Goal: Task Accomplishment & Management: Use online tool/utility

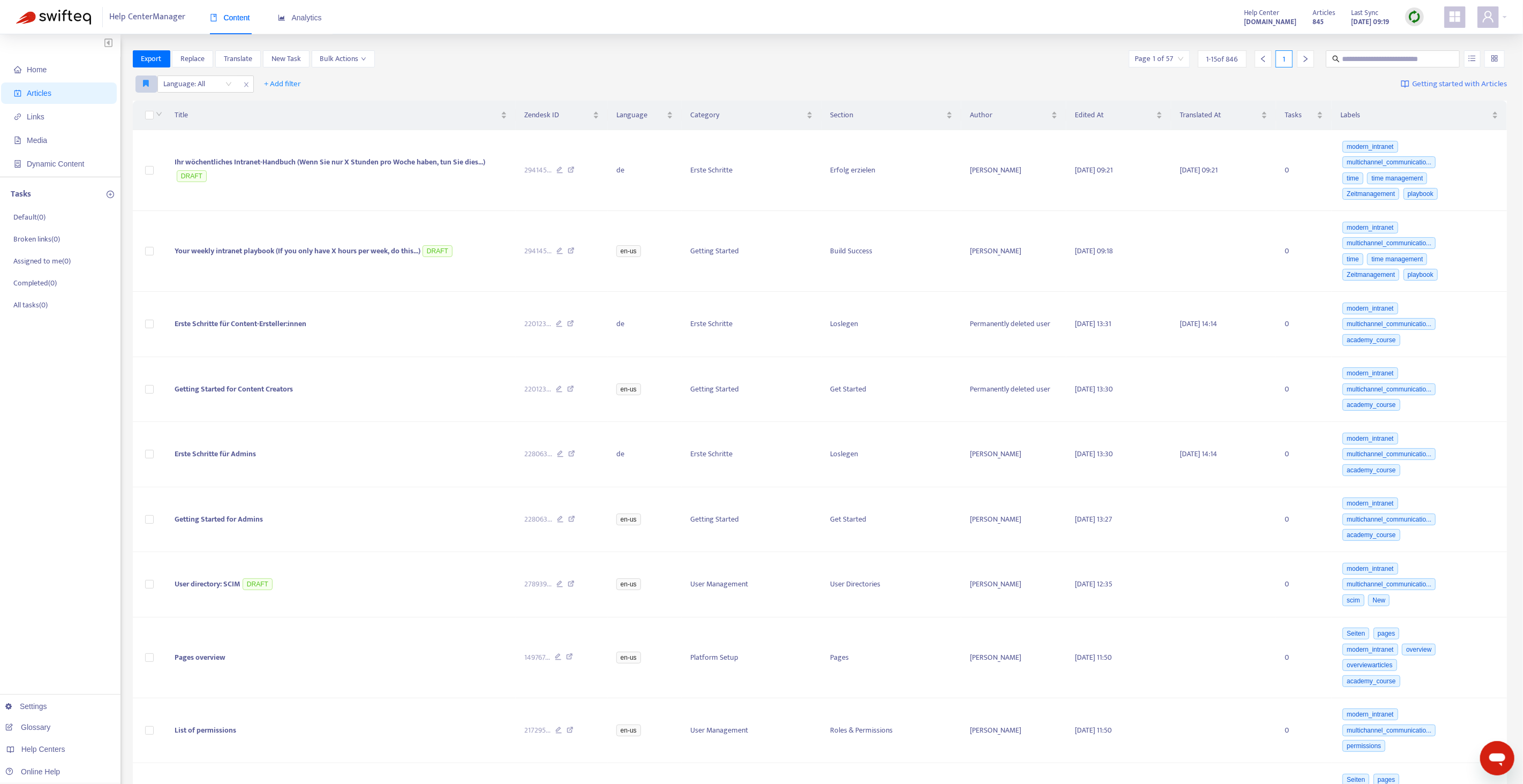
click at [145, 85] on icon "button" at bounding box center [146, 83] width 6 height 8
click at [174, 109] on div "Title" at bounding box center [340, 115] width 332 height 12
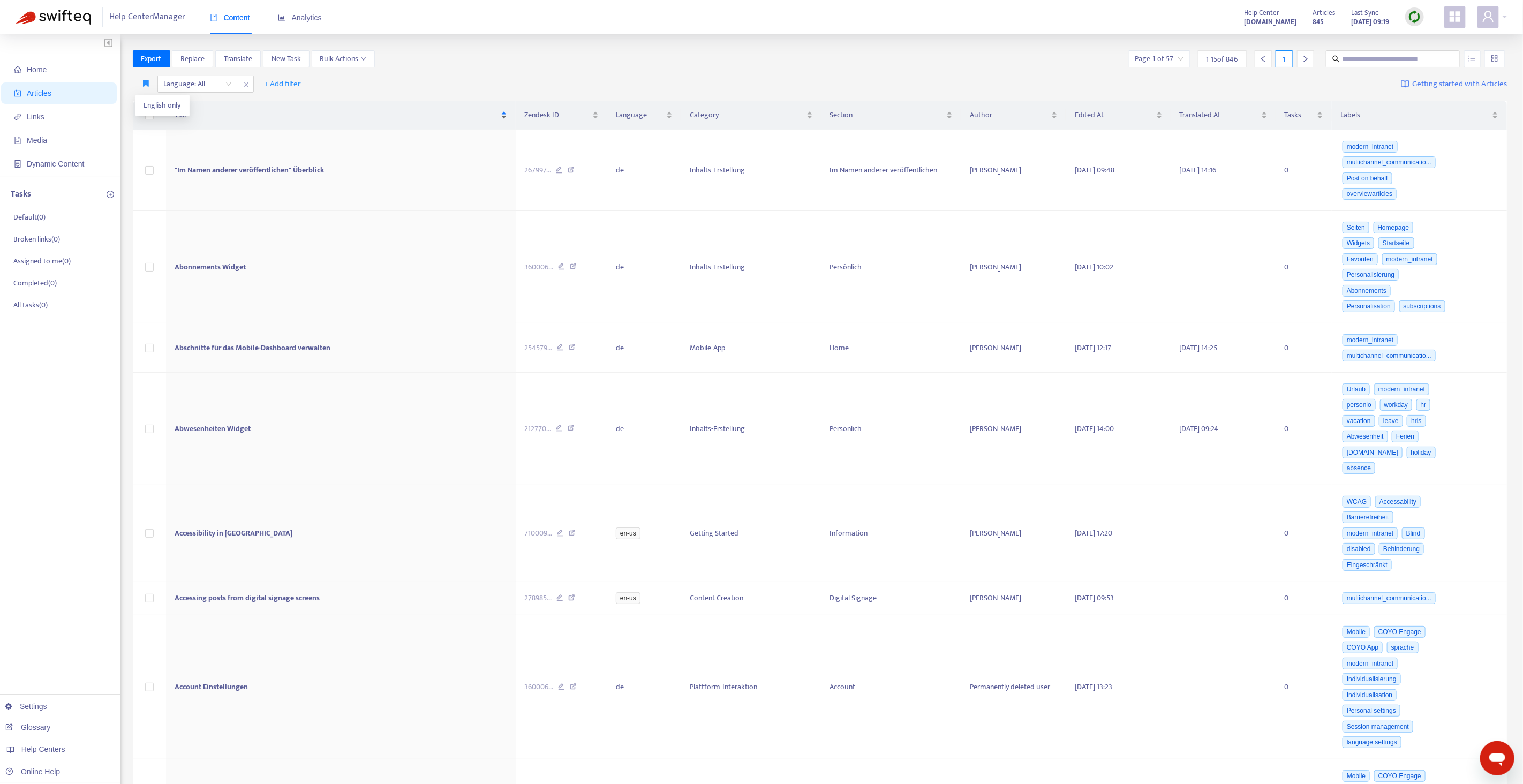
click at [199, 109] on div "Title" at bounding box center [340, 115] width 332 height 12
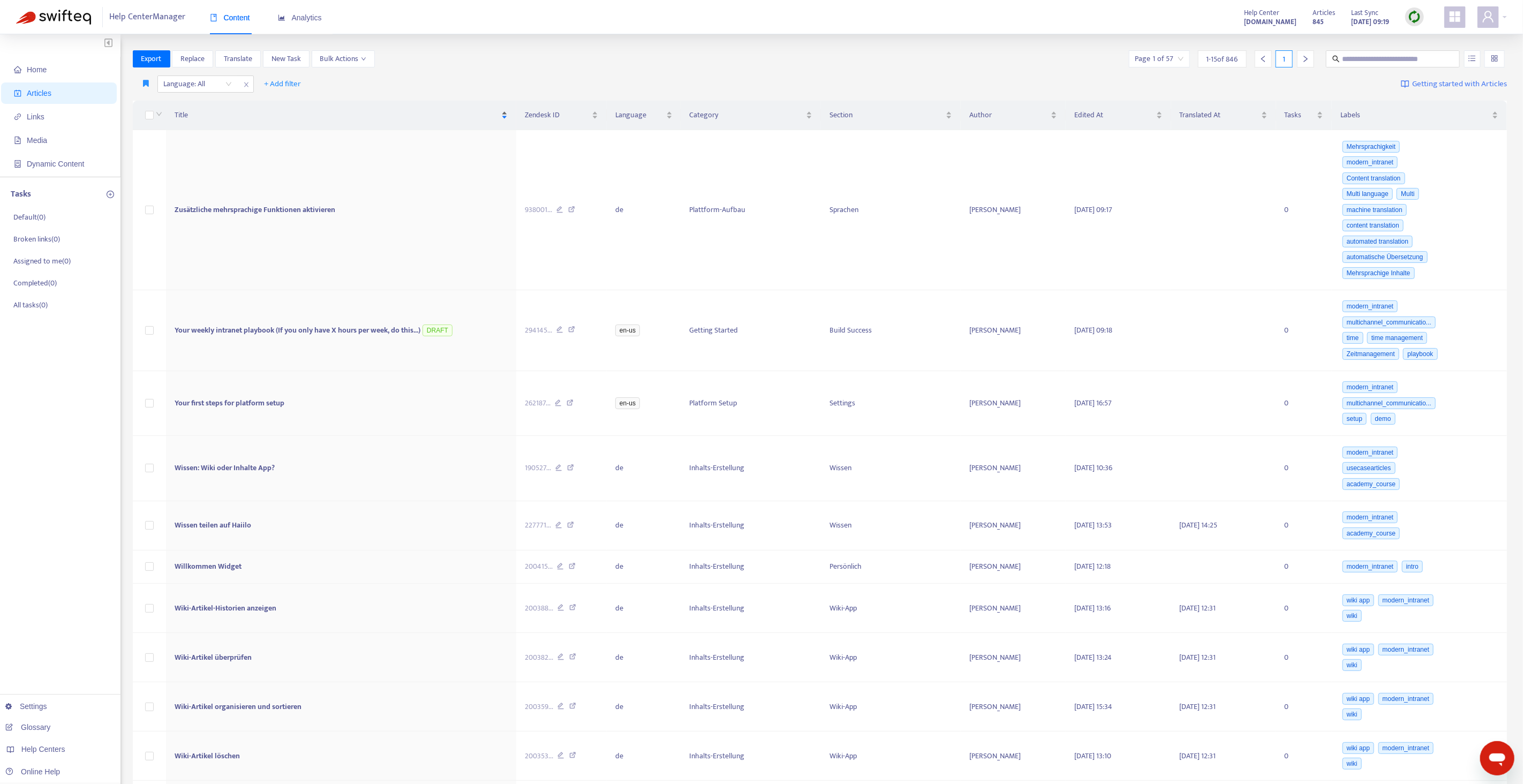
click at [210, 109] on span "Title" at bounding box center [337, 115] width 325 height 12
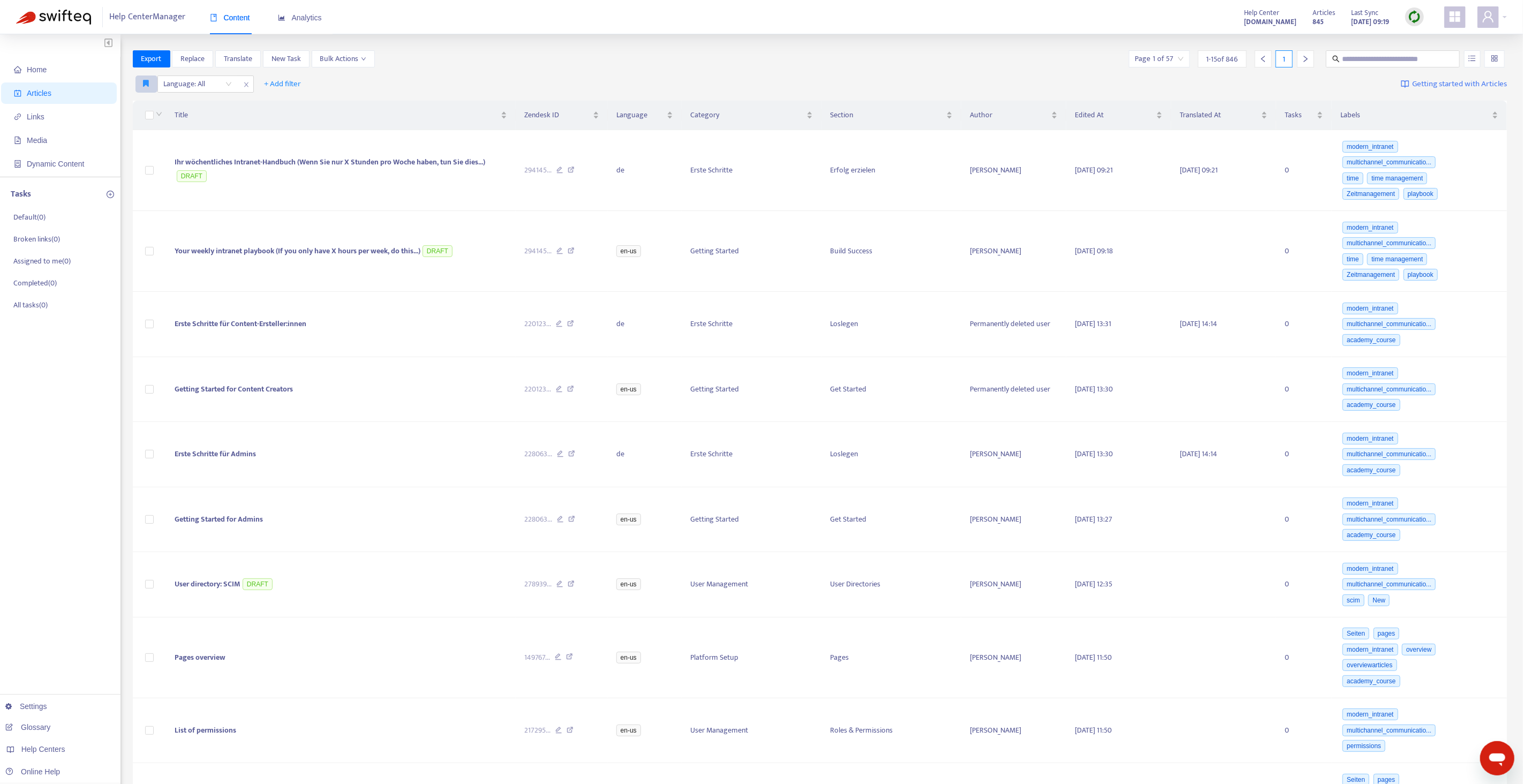
click at [138, 82] on button "button" at bounding box center [146, 84] width 22 height 17
click at [149, 105] on span "English only" at bounding box center [162, 105] width 37 height 12
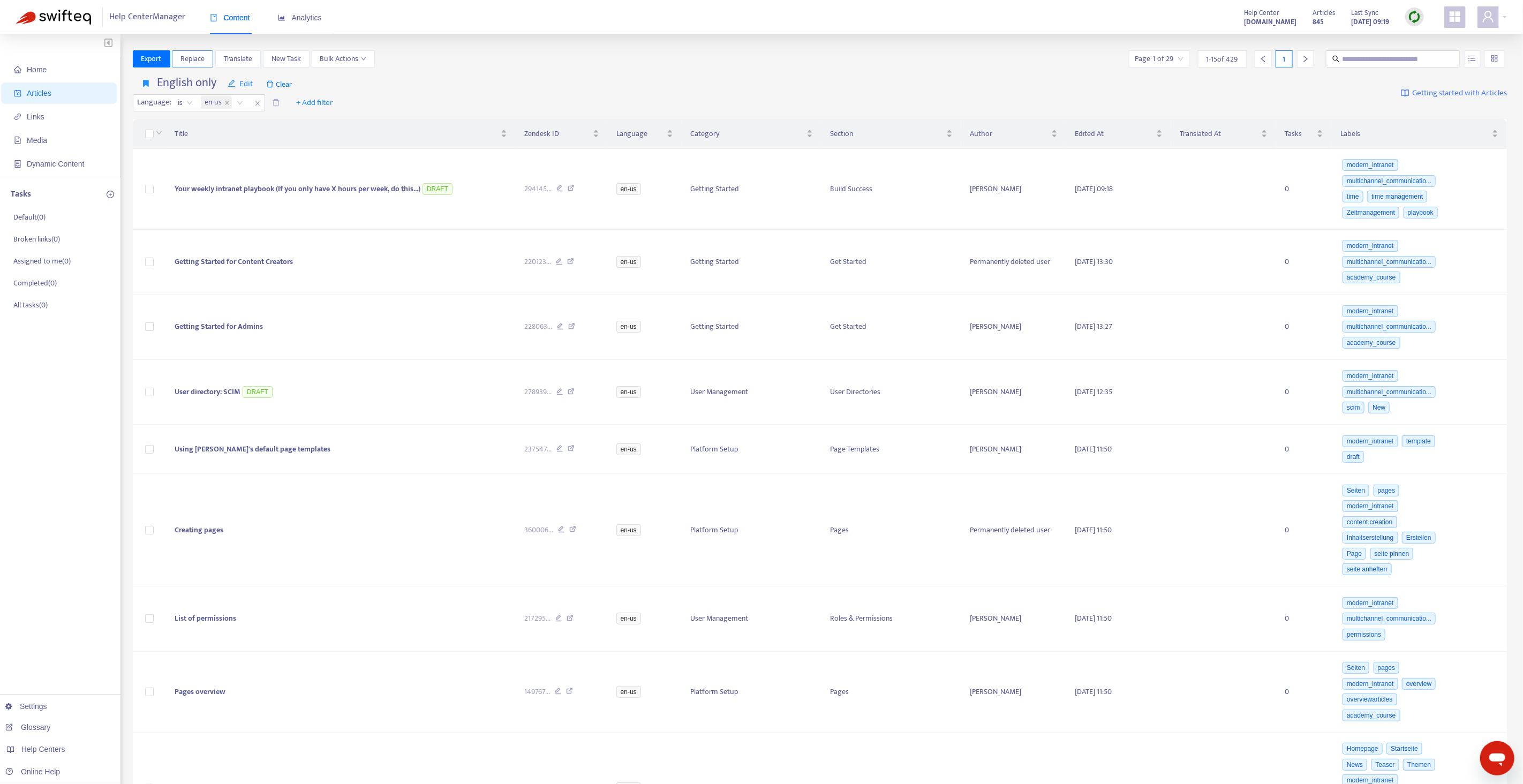
click at [186, 60] on span "Replace" at bounding box center [193, 59] width 24 height 12
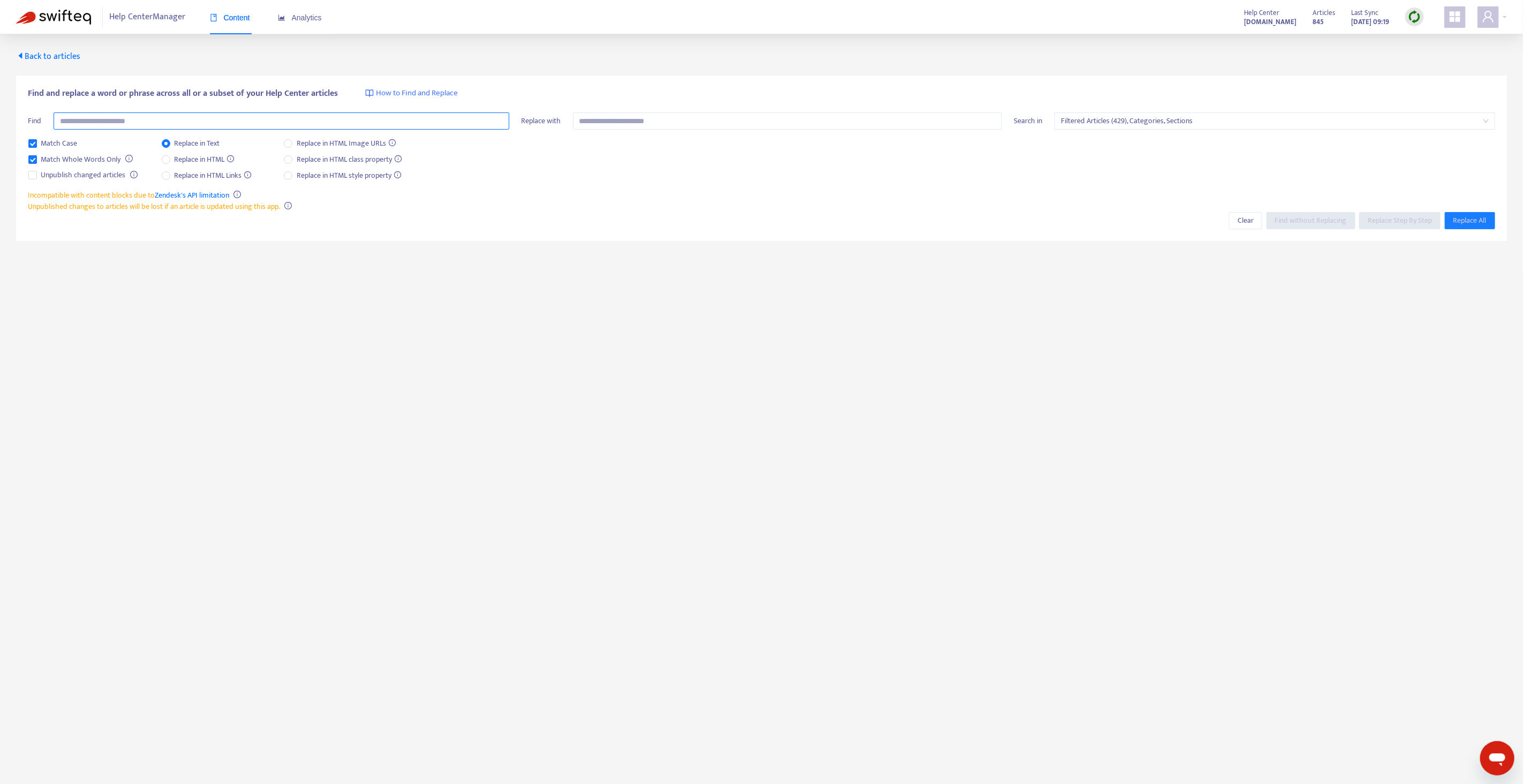
click at [237, 120] on input "text" at bounding box center [281, 121] width 456 height 17
click at [1159, 117] on span "Filtered Articles (429), Categories, Sections" at bounding box center [1275, 121] width 428 height 16
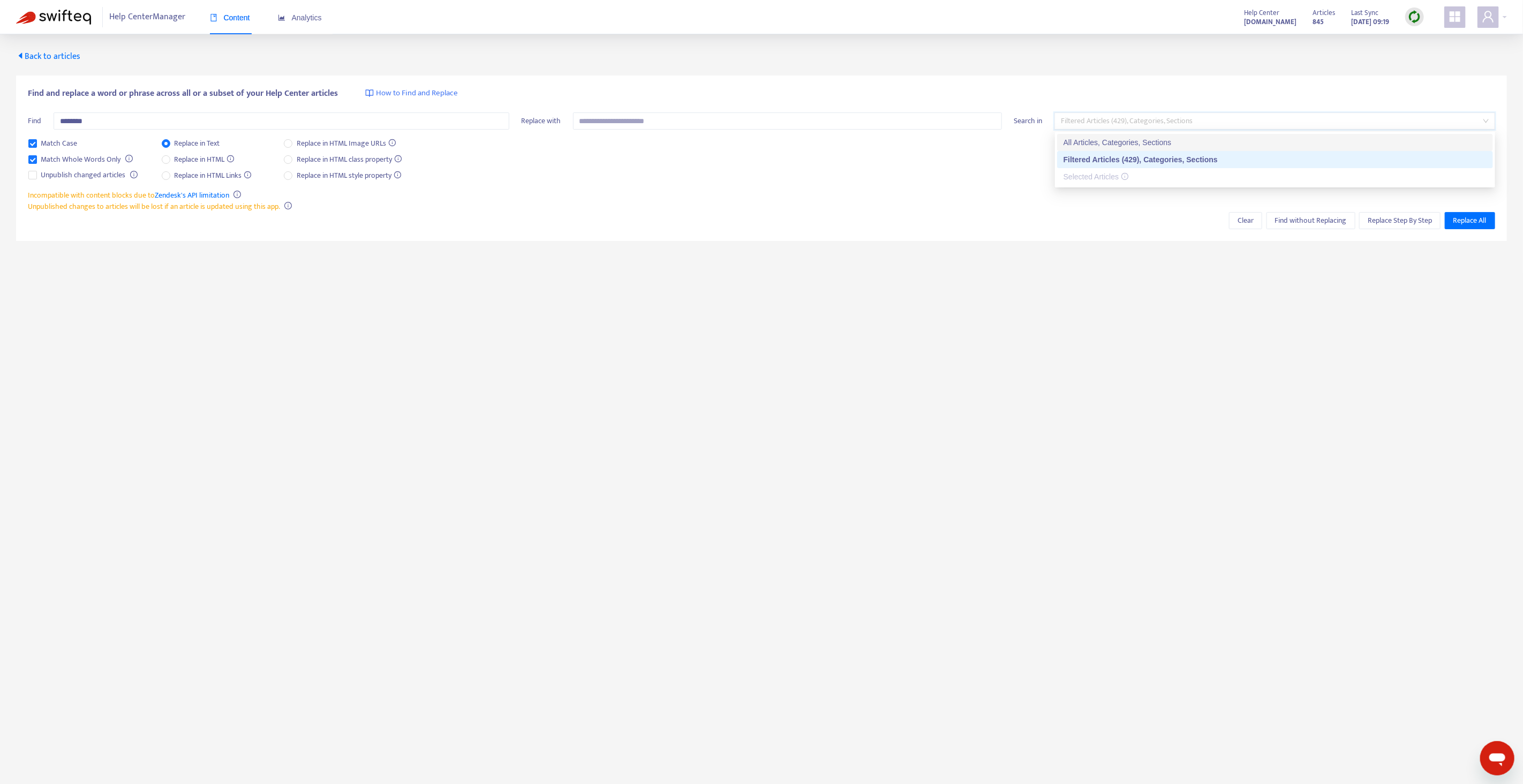
click at [1135, 140] on div "All Articles, Categories, Sections" at bounding box center [1275, 142] width 423 height 12
click at [1310, 219] on span "Find without Replacing" at bounding box center [1311, 220] width 72 height 12
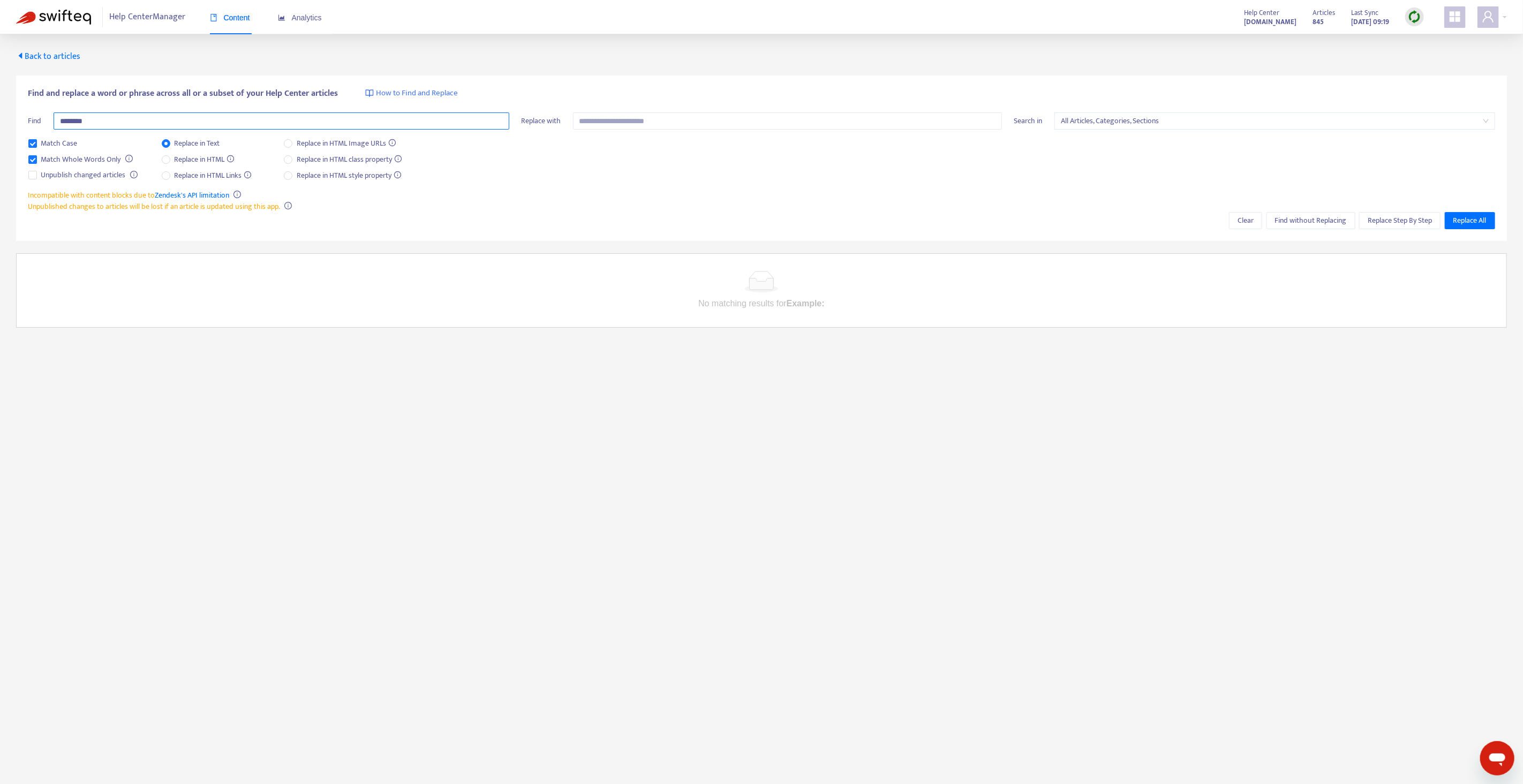
click at [120, 120] on input "********" at bounding box center [281, 121] width 456 height 17
click at [60, 157] on span "Match Whole Words Only" at bounding box center [81, 159] width 88 height 12
drag, startPoint x: 1300, startPoint y: 215, endPoint x: 1289, endPoint y: 219, distance: 11.7
click at [1300, 216] on span "Find without Replacing" at bounding box center [1311, 220] width 72 height 12
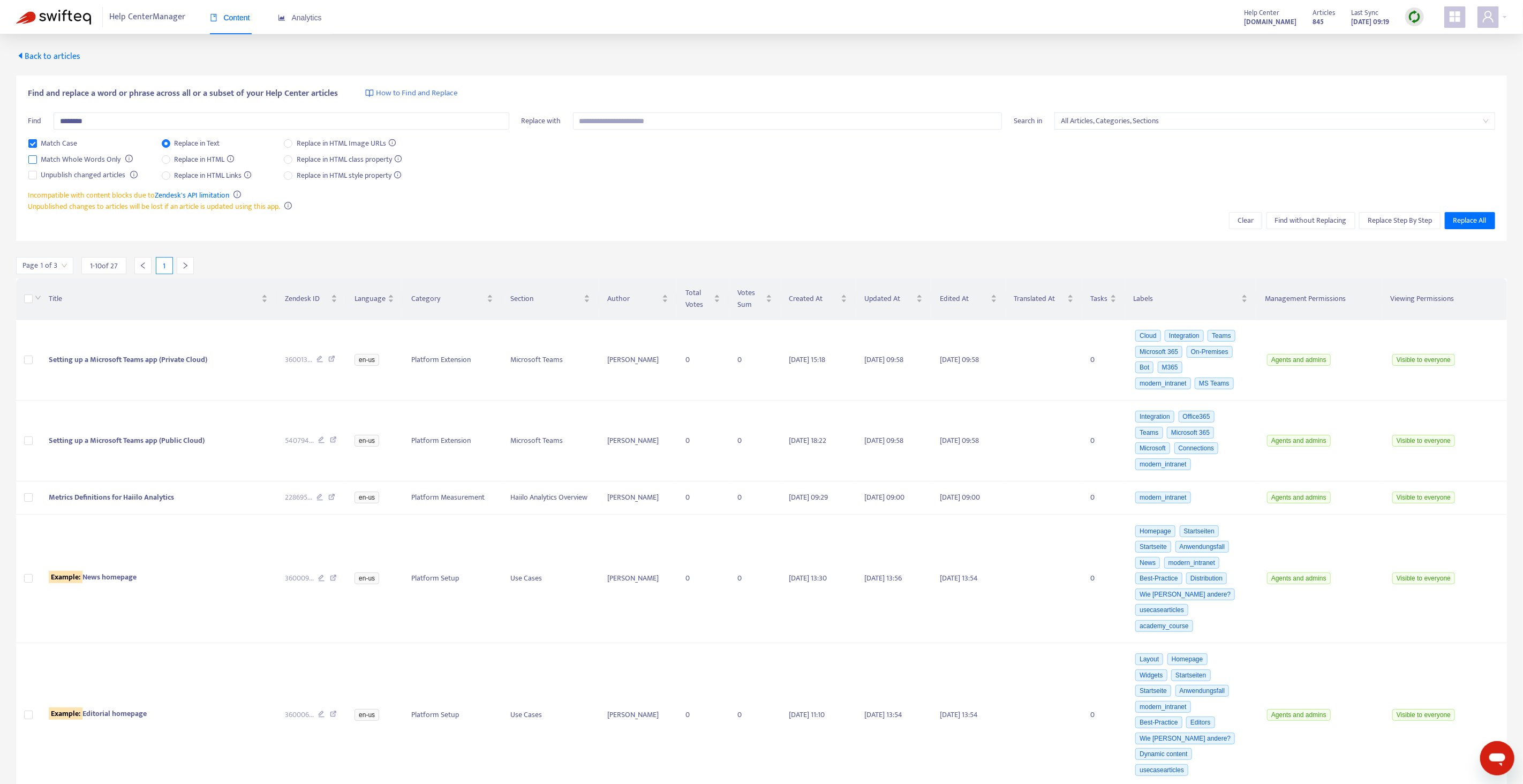
click at [99, 159] on span "Match Whole Words Only" at bounding box center [81, 159] width 88 height 12
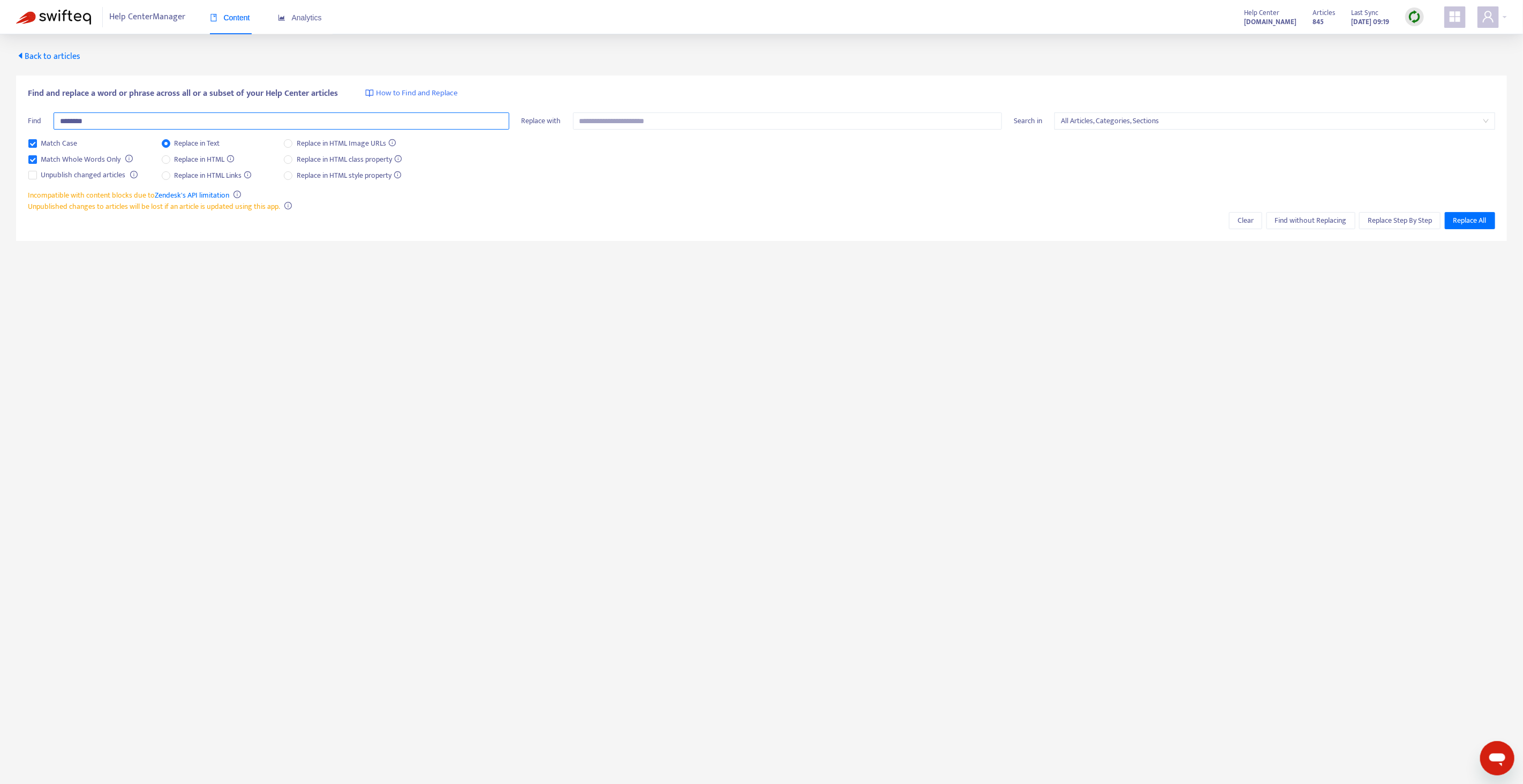
click at [108, 117] on input "********" at bounding box center [281, 121] width 456 height 17
click at [164, 120] on input "********" at bounding box center [281, 121] width 456 height 17
click at [189, 118] on input "********" at bounding box center [281, 121] width 456 height 17
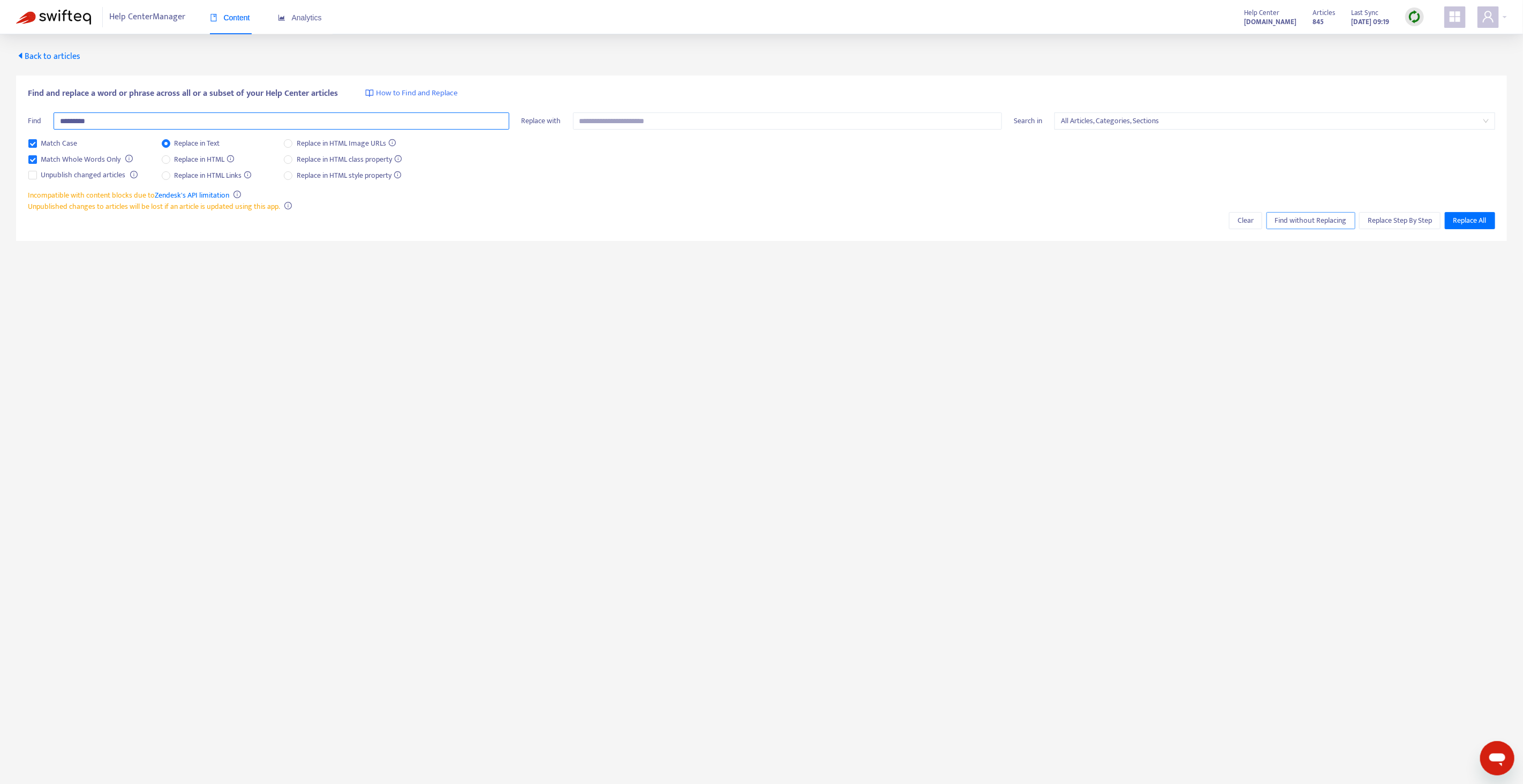
type input "********"
click at [1300, 215] on span "Find without Replacing" at bounding box center [1311, 220] width 72 height 12
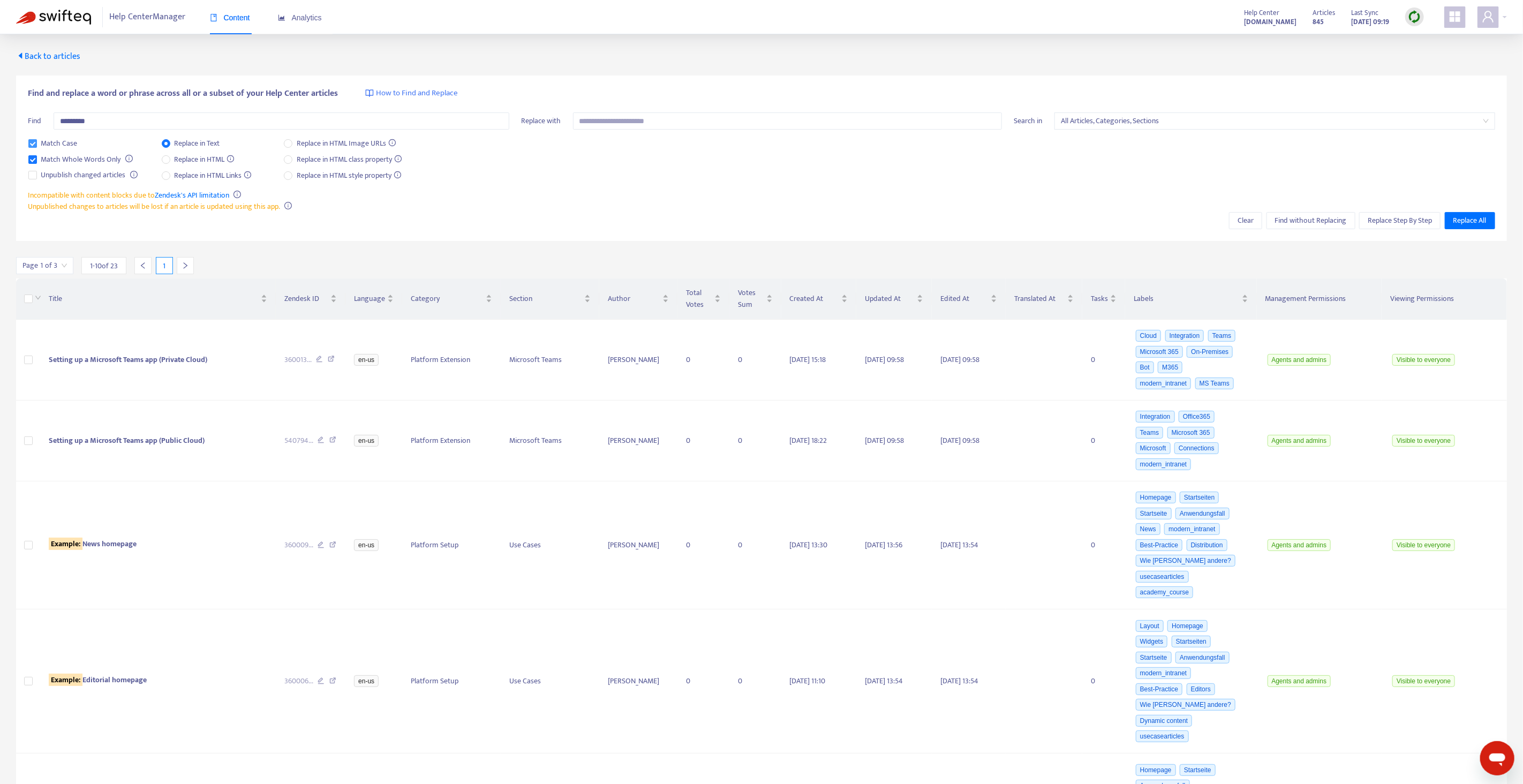
click at [64, 145] on span "Match Case" at bounding box center [59, 143] width 45 height 12
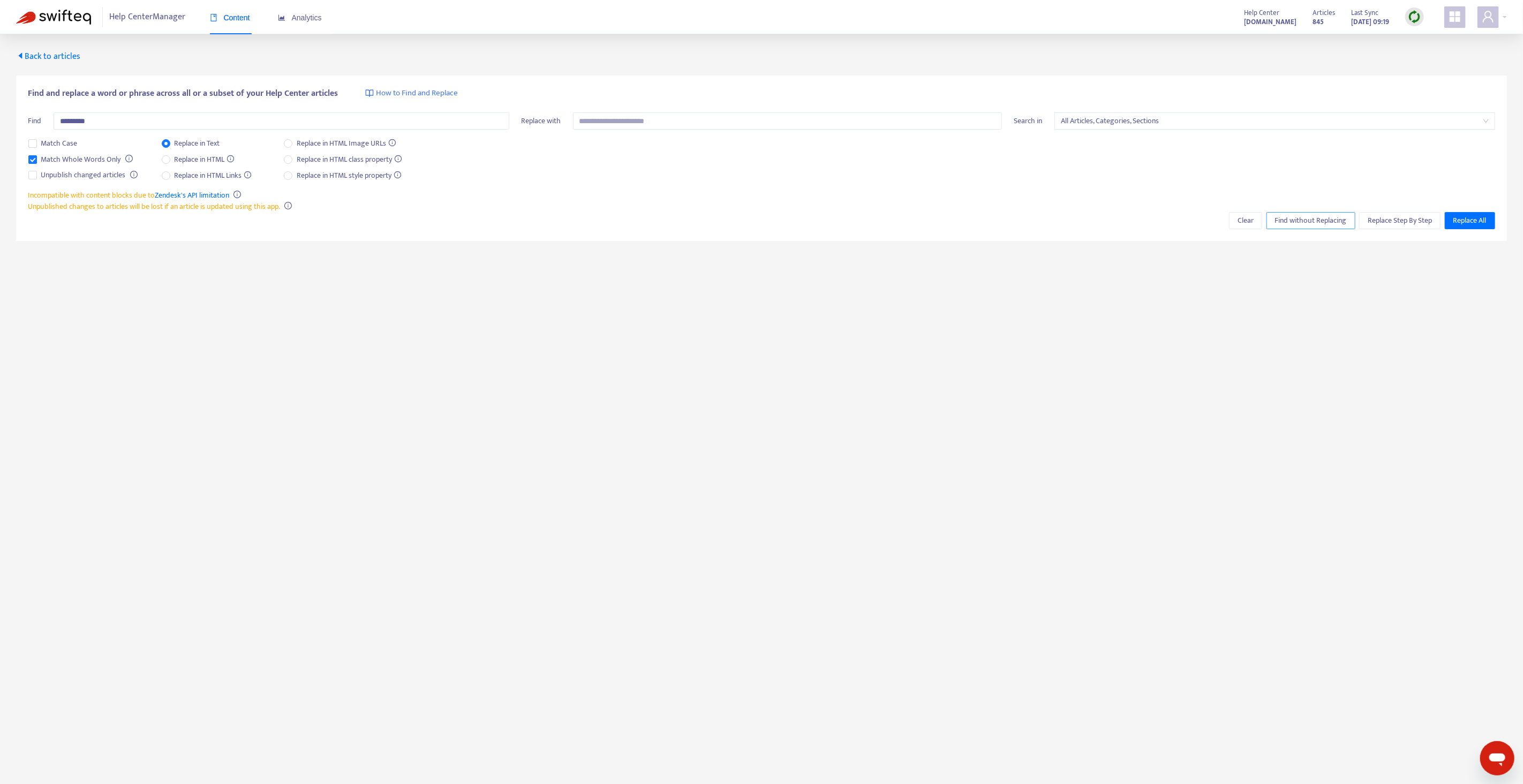
click at [1298, 221] on span "Find without Replacing" at bounding box center [1311, 220] width 72 height 12
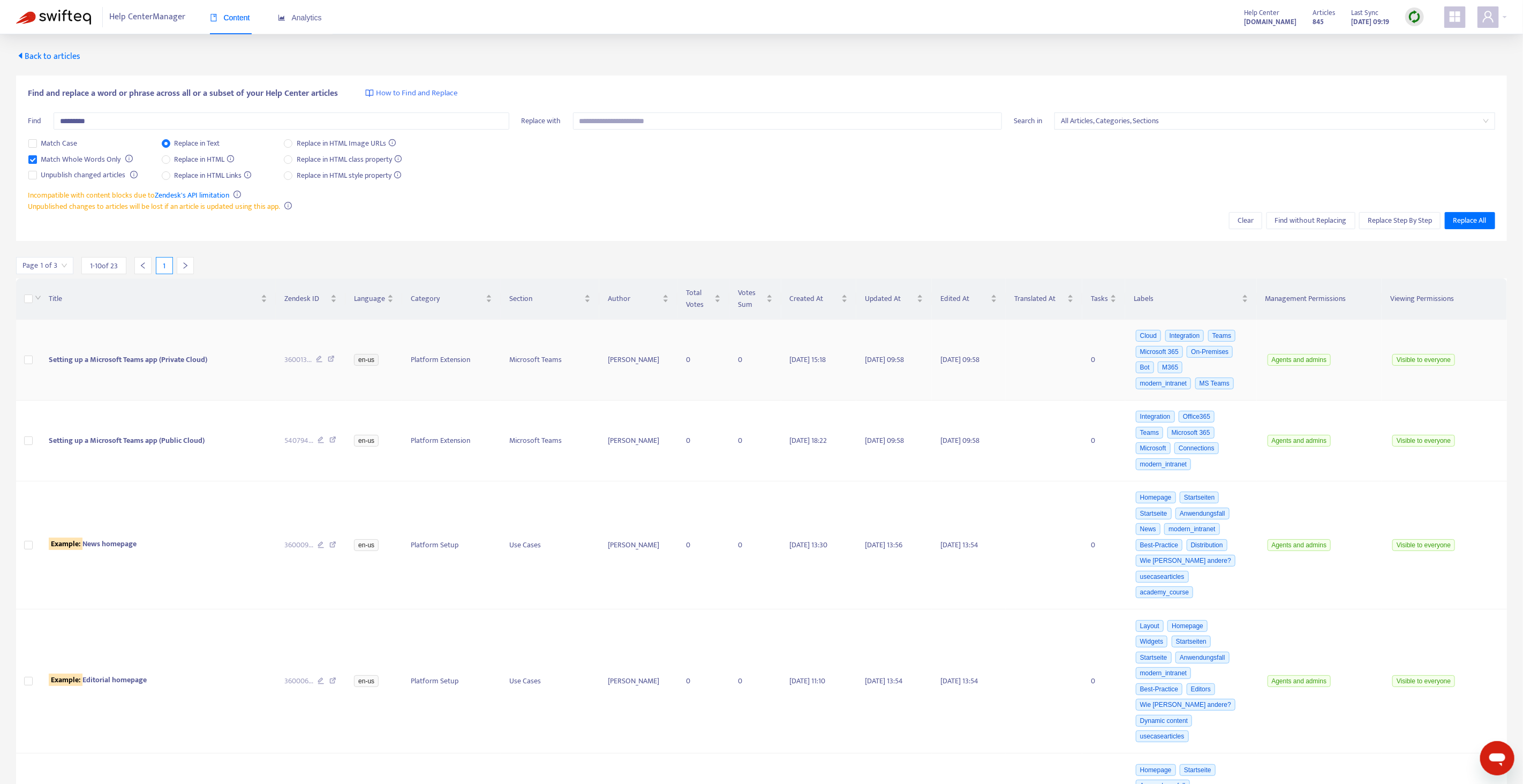
click at [205, 384] on td "Setting up a Microsoft Teams app (Private Cloud)" at bounding box center [158, 360] width 235 height 81
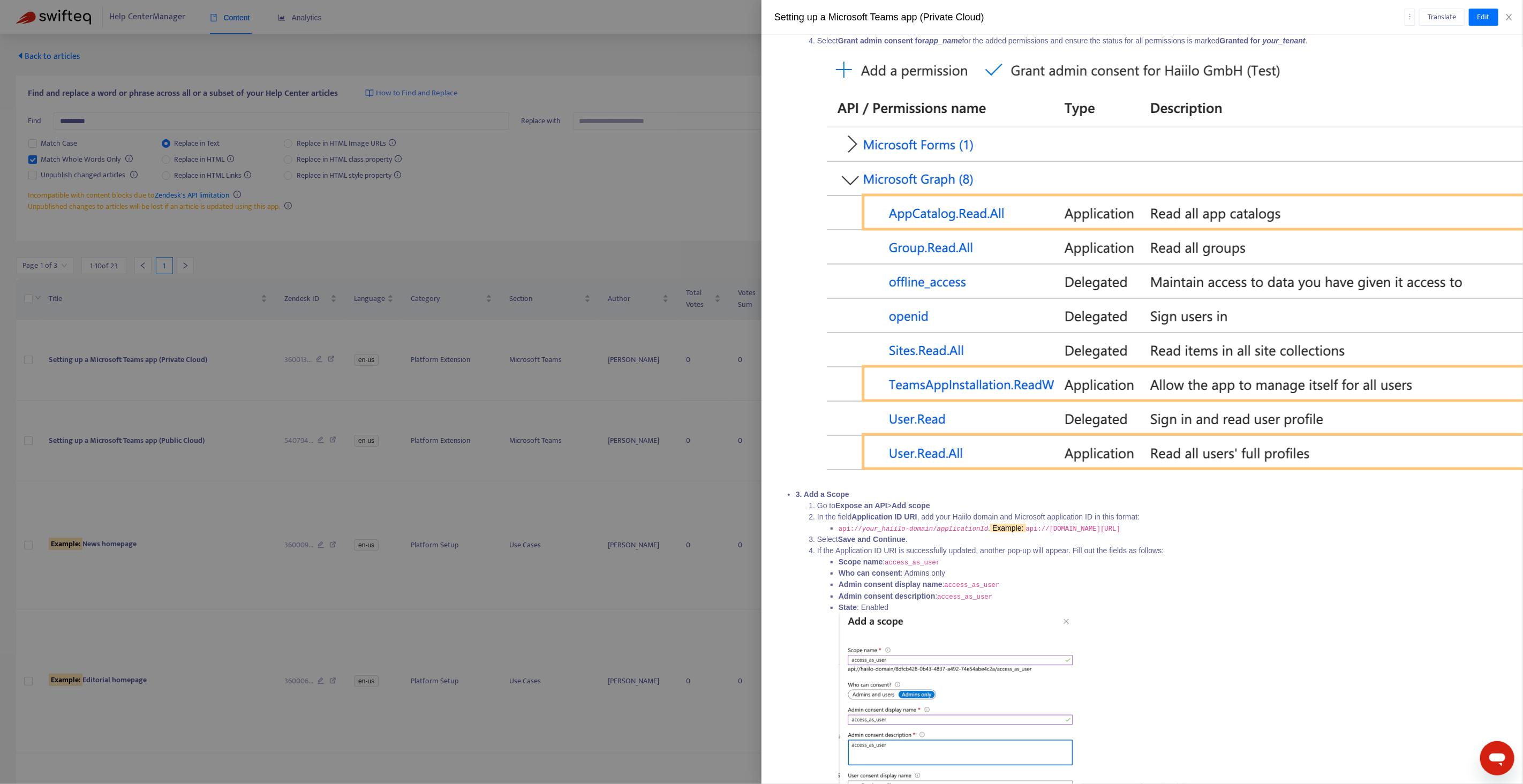
scroll to position [893, 0]
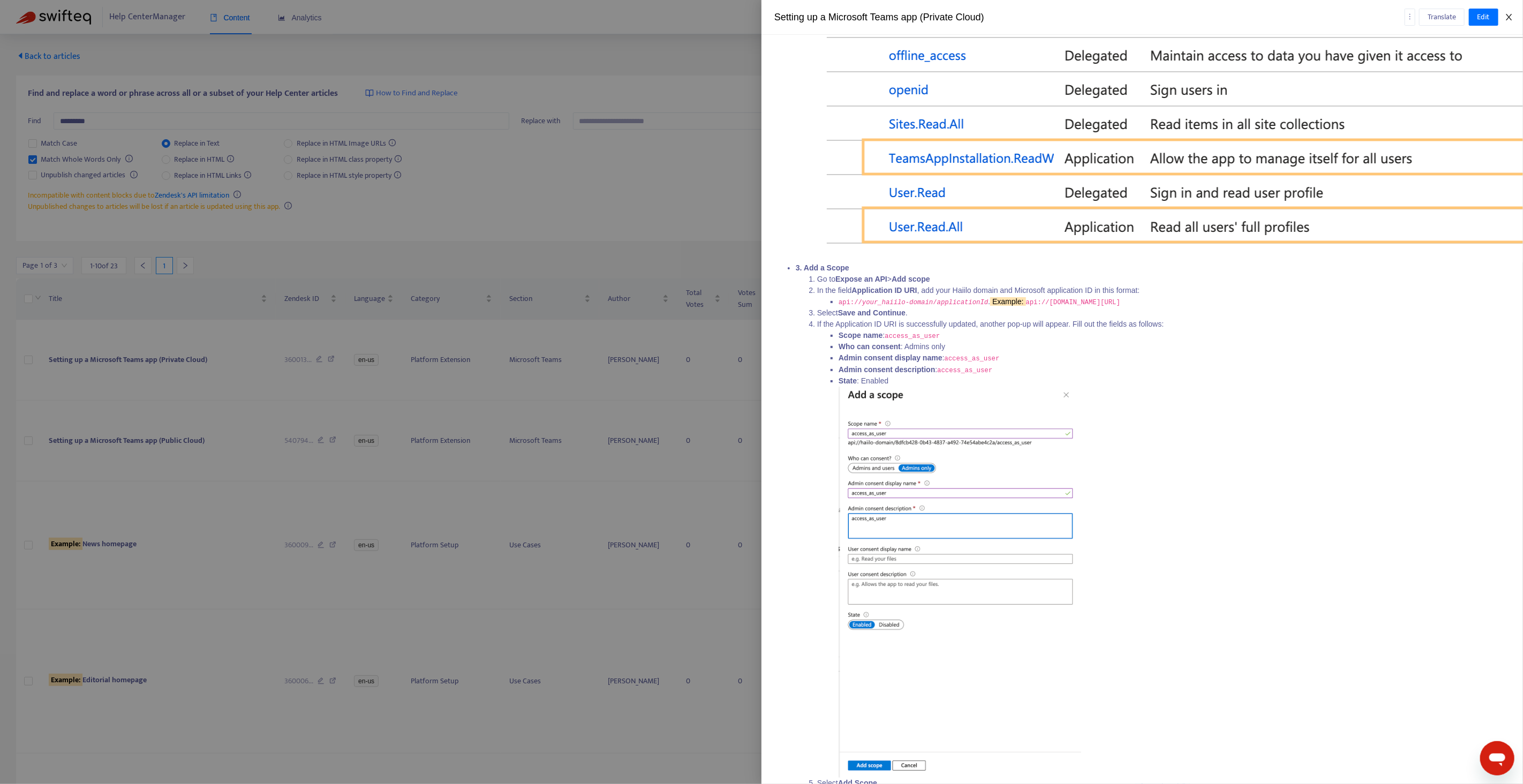
click at [1505, 18] on icon "close" at bounding box center [1509, 17] width 9 height 9
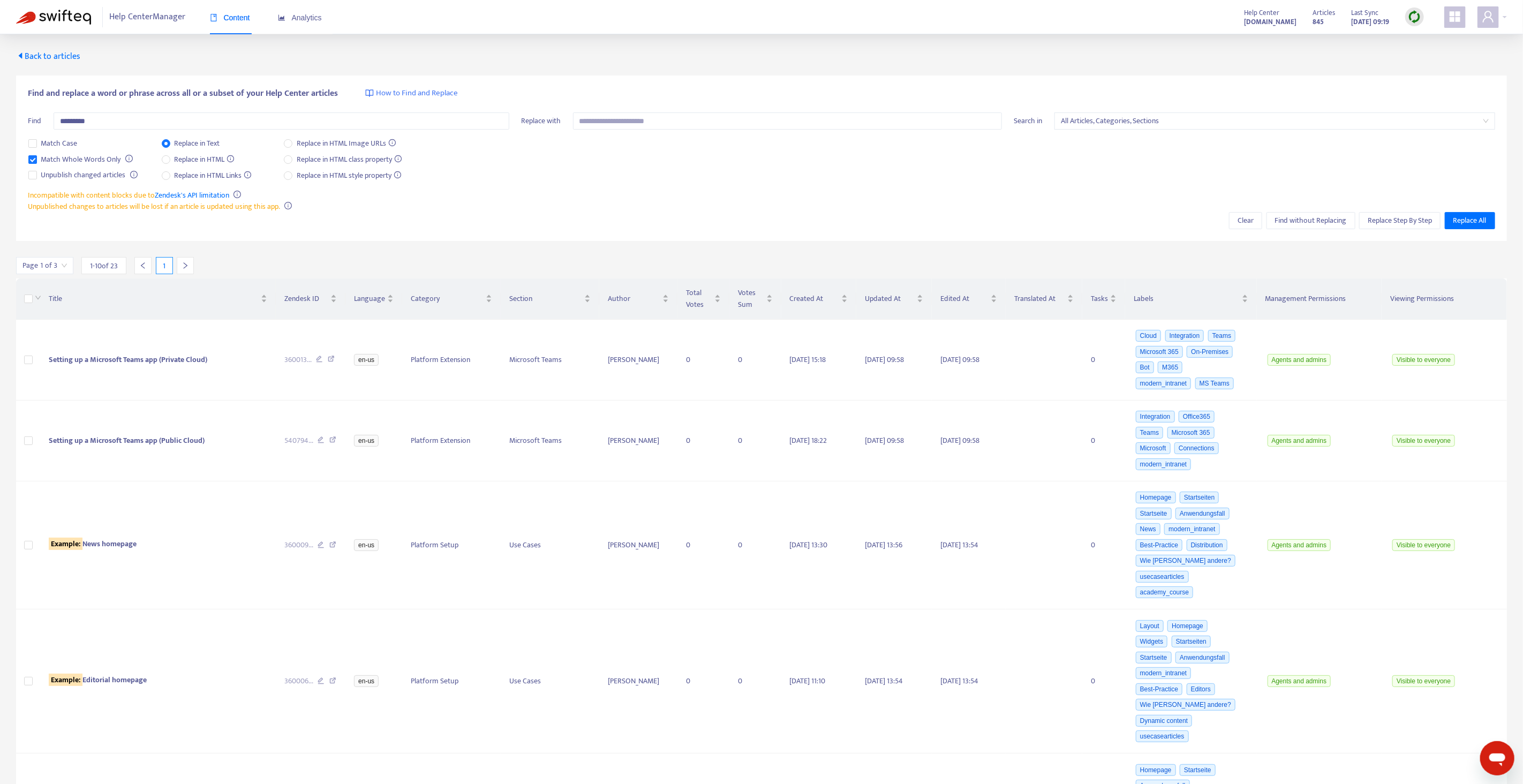
drag, startPoint x: 478, startPoint y: 160, endPoint x: 469, endPoint y: 160, distance: 9.0
click at [476, 160] on div "Match Case Match Whole Words Only Unpublish changed articles Replace in Text Re…" at bounding box center [762, 164] width 1467 height 52
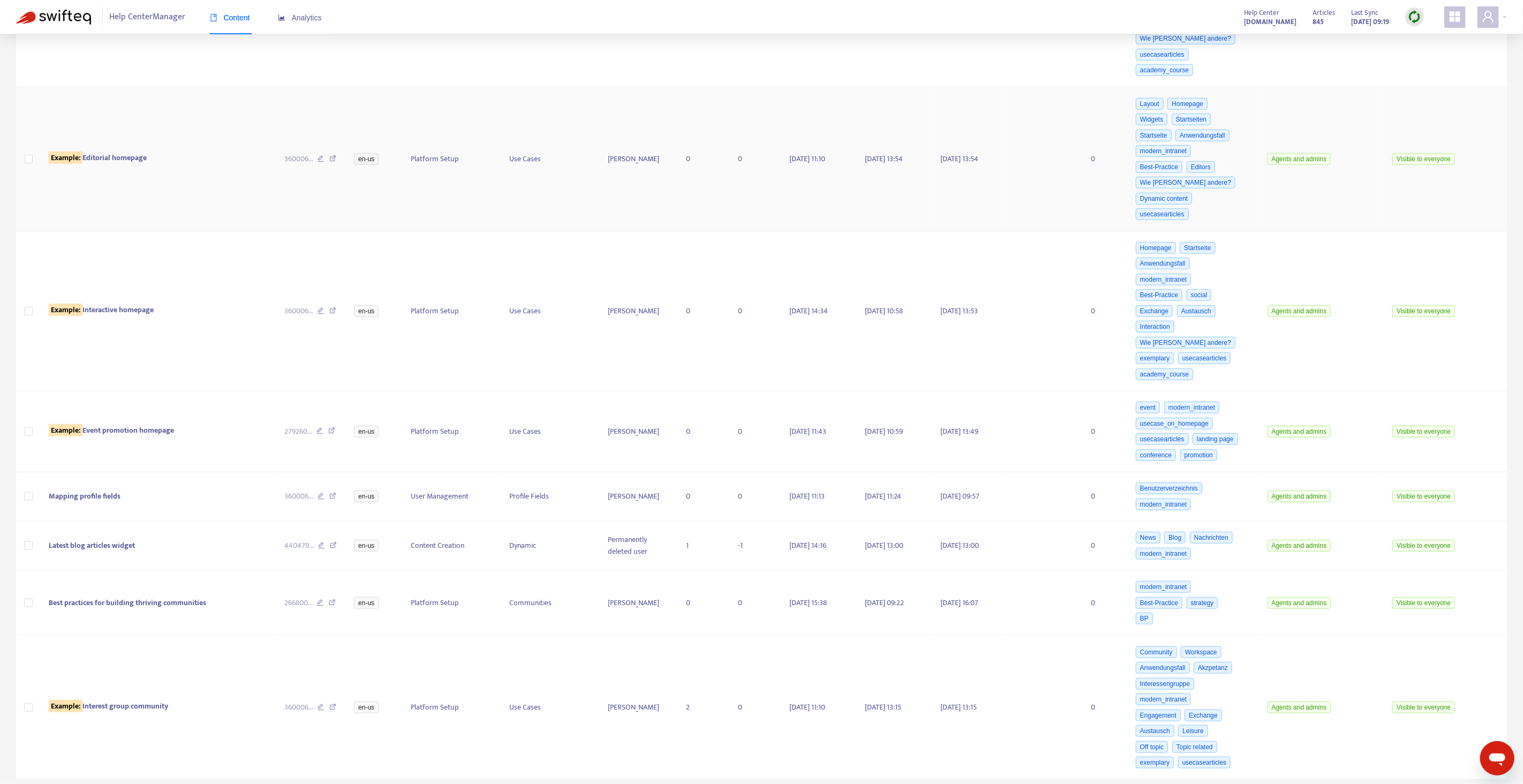
scroll to position [0, 0]
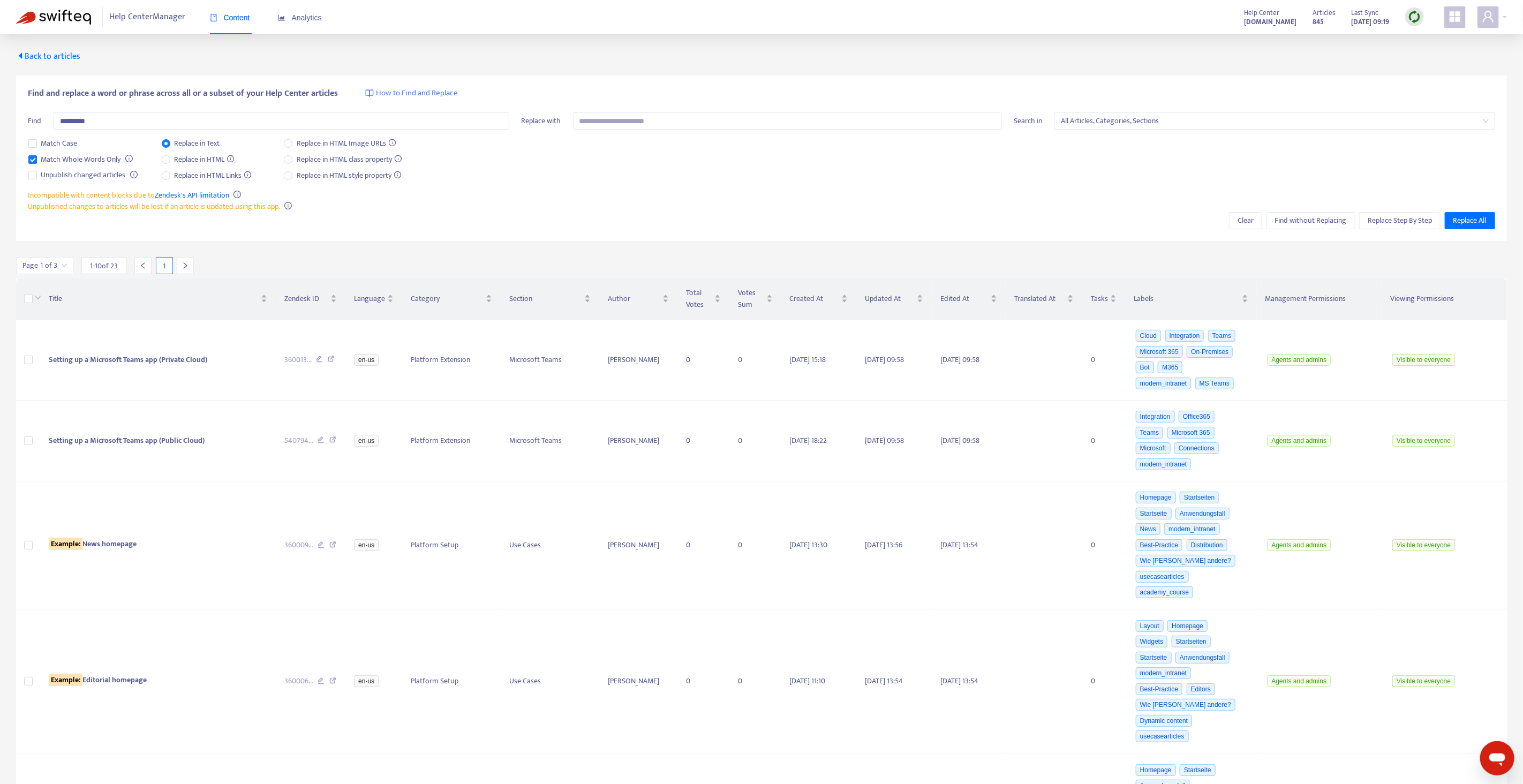
click at [254, 257] on div "Page 1 of 3 1 - 10 of 23 1" at bounding box center [762, 265] width 1491 height 17
click at [38, 300] on icon "down" at bounding box center [38, 298] width 6 height 6
click at [259, 299] on div "Title" at bounding box center [157, 299] width 218 height 12
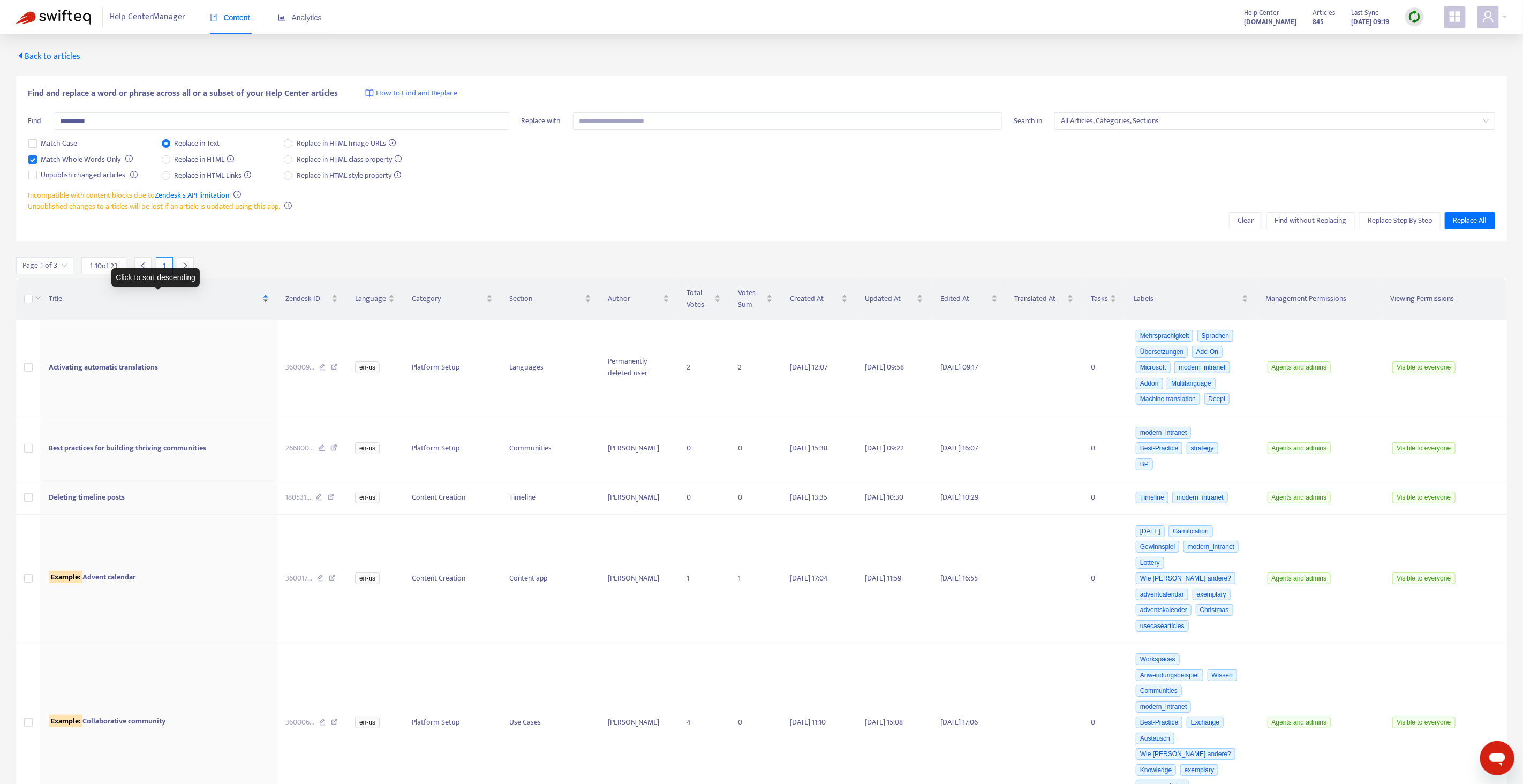
click at [259, 299] on div "Title" at bounding box center [158, 299] width 220 height 12
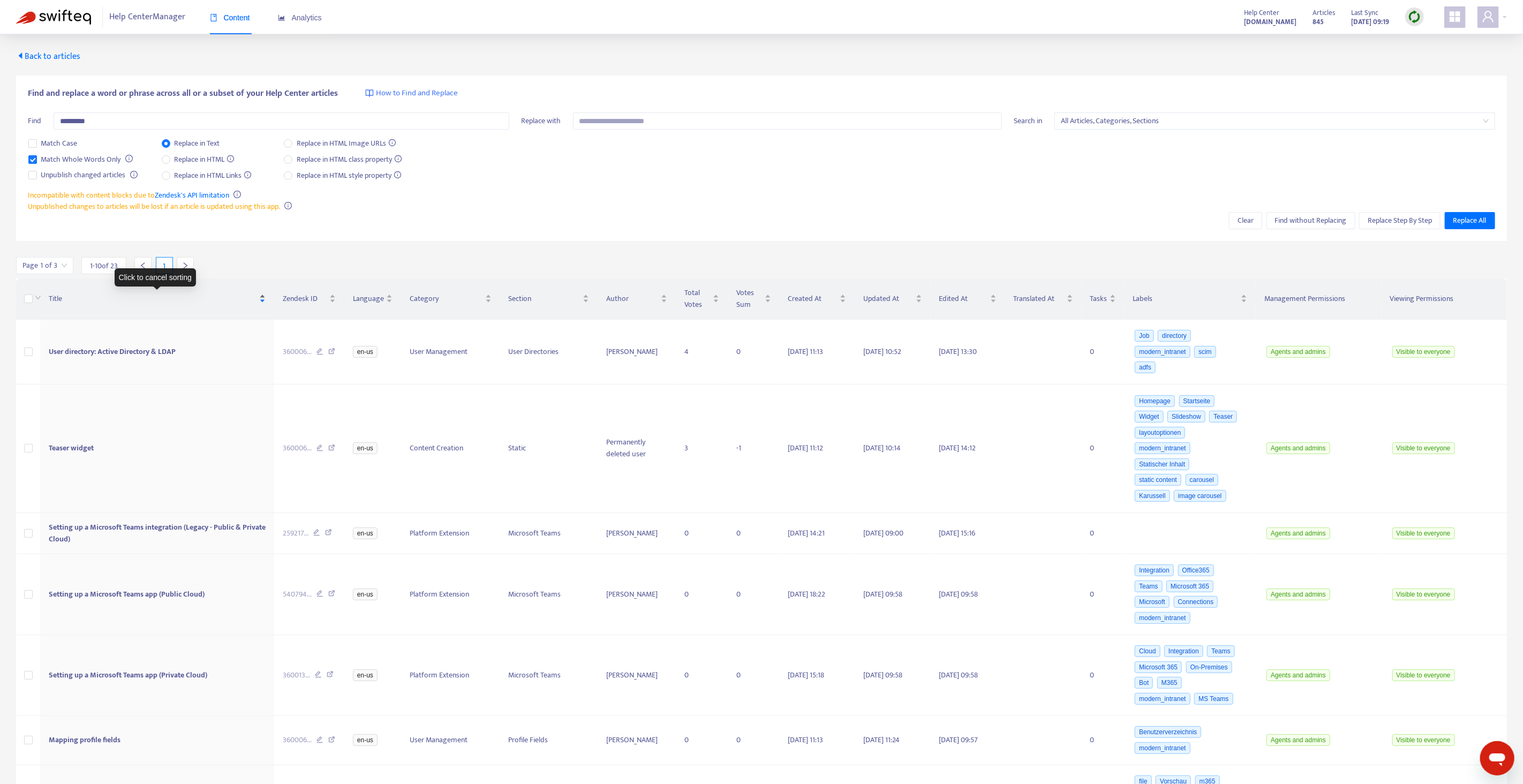
click at [254, 299] on span "Title" at bounding box center [152, 299] width 208 height 12
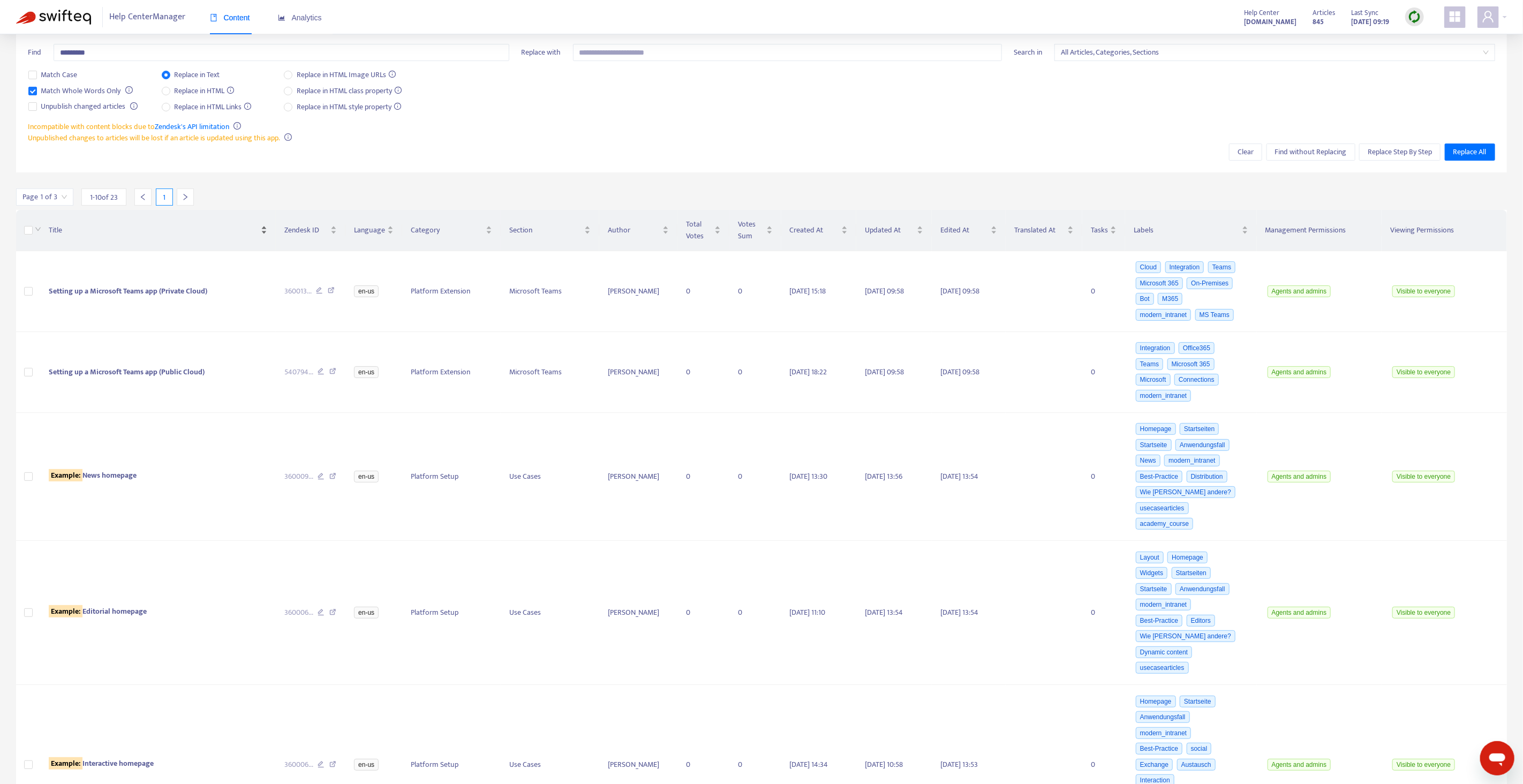
click at [238, 236] on div "Title" at bounding box center [157, 230] width 218 height 12
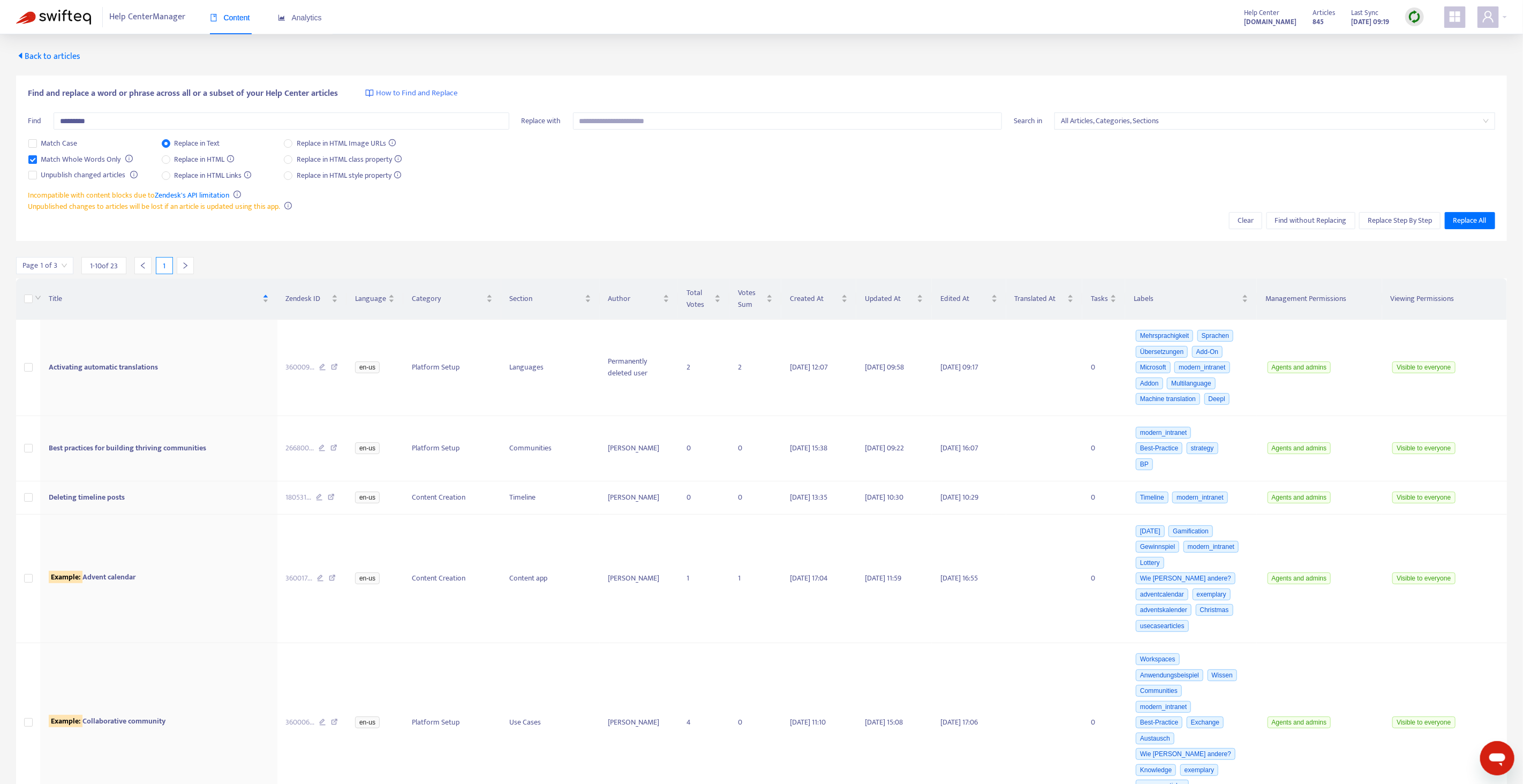
click at [415, 207] on div "Incompatible with content blocks due to Zendesk's API limitation Unpublished ch…" at bounding box center [762, 201] width 1467 height 23
click at [57, 57] on span "Back to articles" at bounding box center [48, 56] width 64 height 14
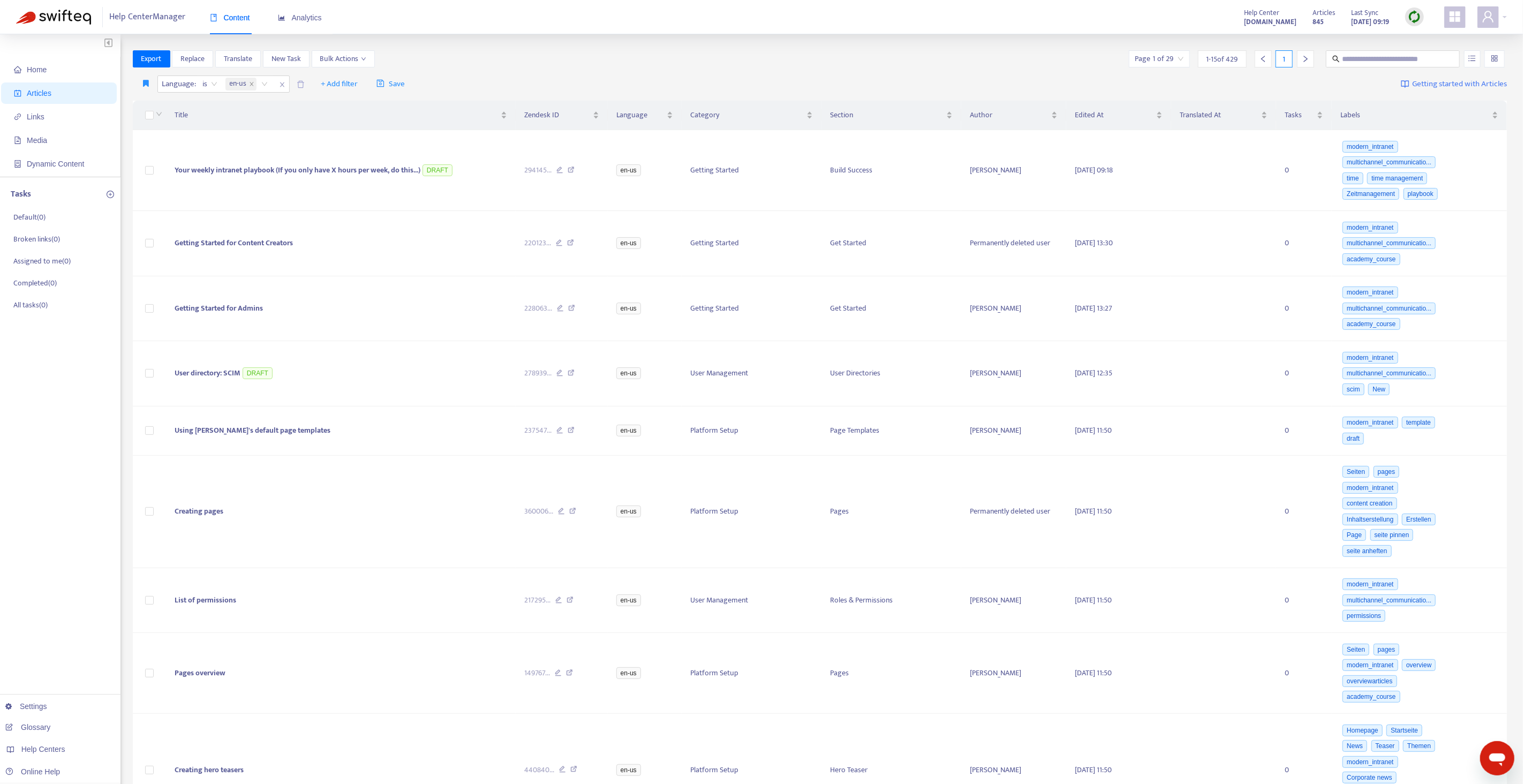
click at [441, 59] on div "Export Replace Translate New Task Bulk Actions Page 1 of 29 1 - 15 of 429 1" at bounding box center [820, 59] width 1375 height 17
